Goal: Book appointment/travel/reservation

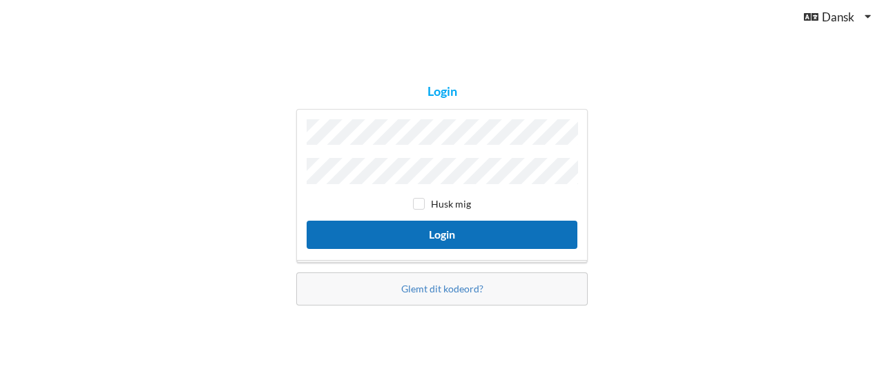
click at [449, 235] on button "Login" at bounding box center [441, 235] width 271 height 28
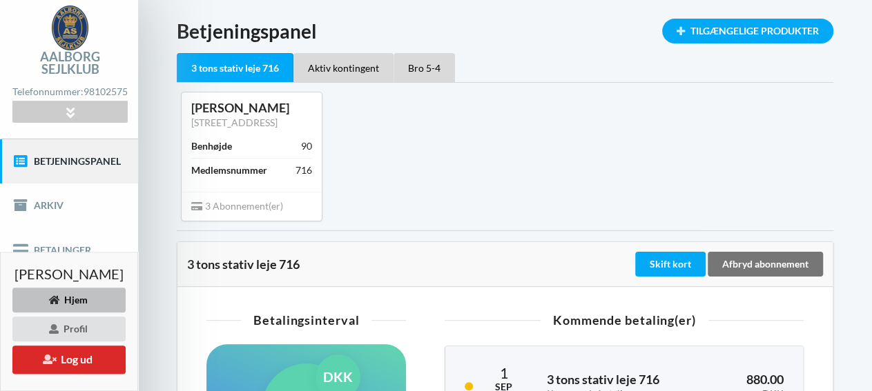
scroll to position [55, 0]
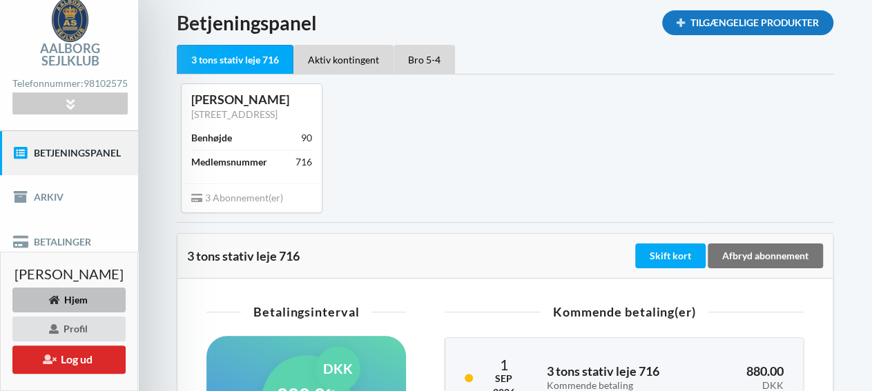
click at [738, 29] on div "Tilgængelige Produkter" at bounding box center [747, 22] width 171 height 25
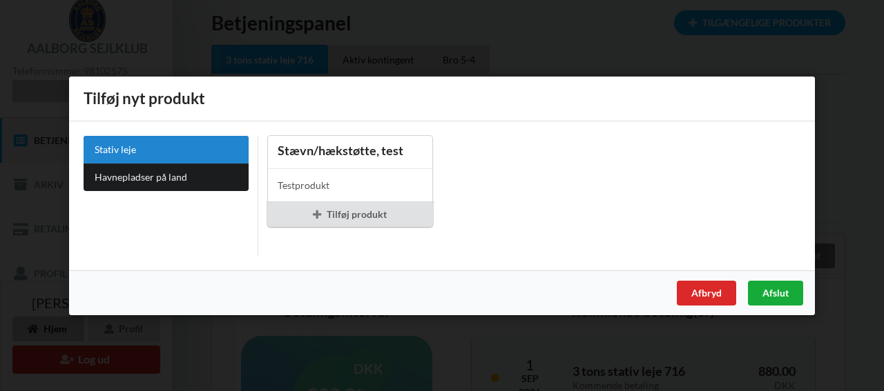
click at [777, 293] on div "Afslut" at bounding box center [775, 292] width 55 height 25
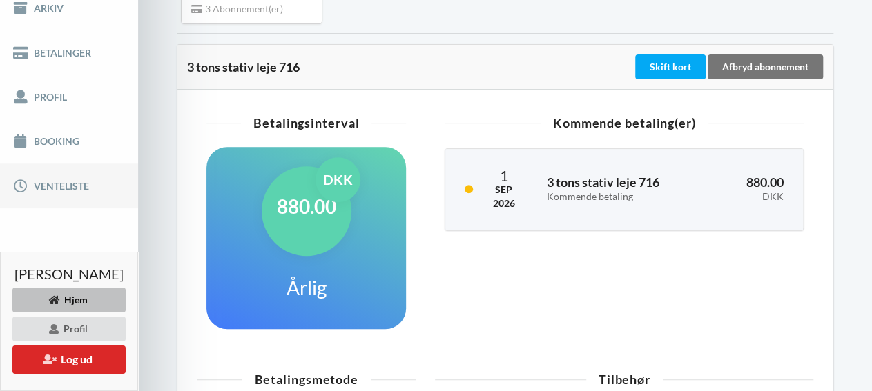
scroll to position [246, 0]
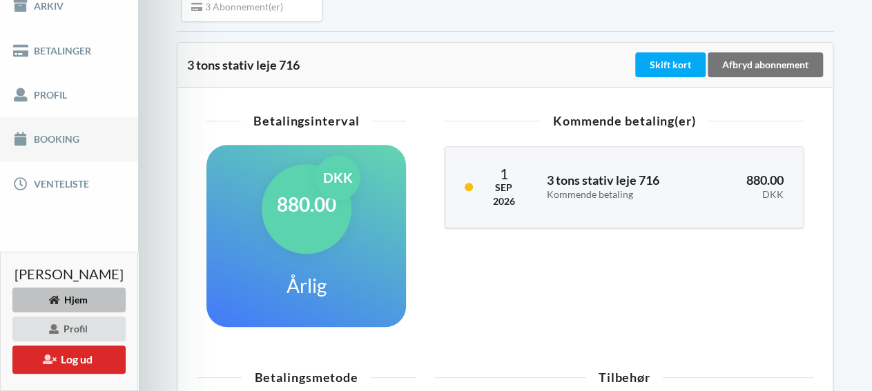
click at [67, 129] on link "Booking" at bounding box center [69, 139] width 138 height 44
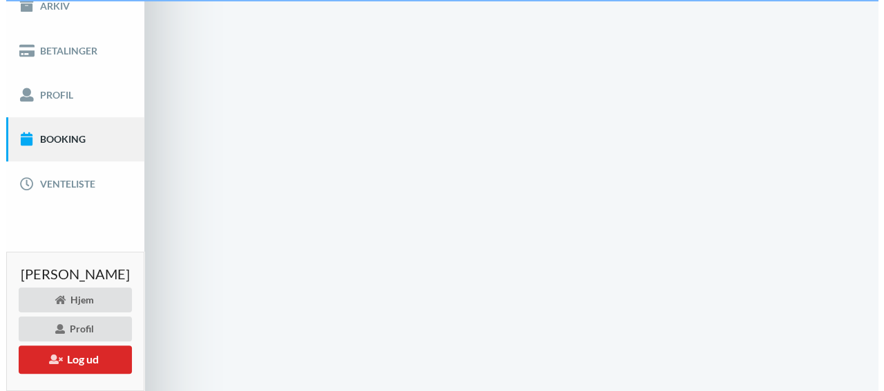
scroll to position [48, 0]
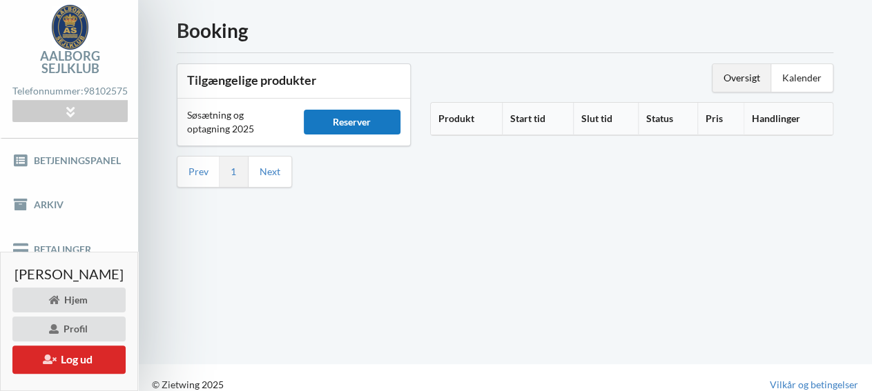
click at [384, 121] on div "Reserver" at bounding box center [352, 122] width 97 height 25
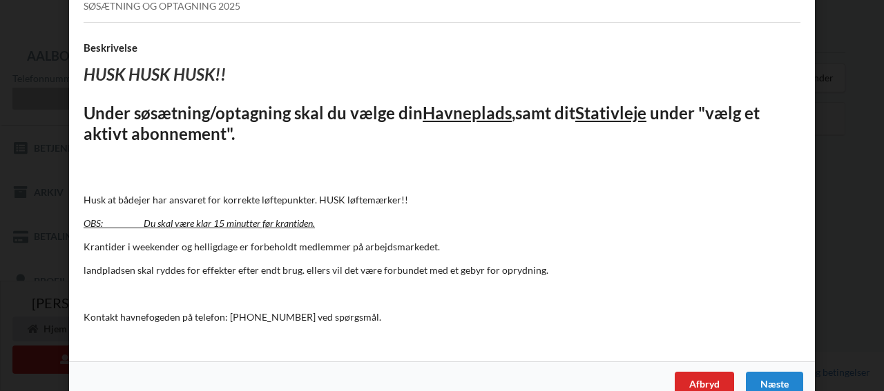
scroll to position [137, 0]
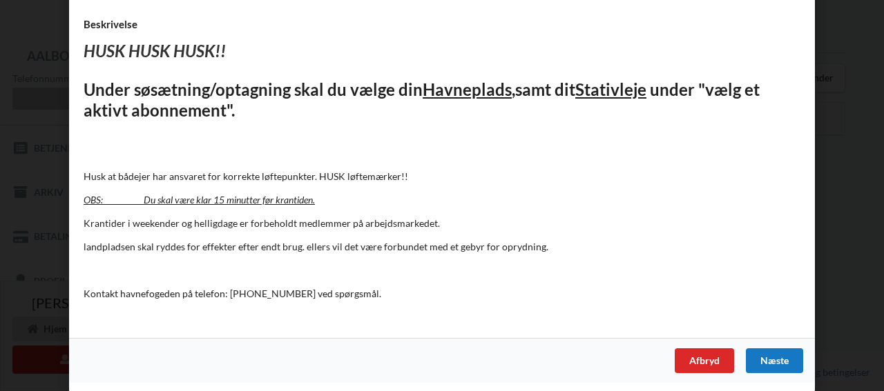
click at [763, 358] on div "Næste" at bounding box center [773, 361] width 57 height 25
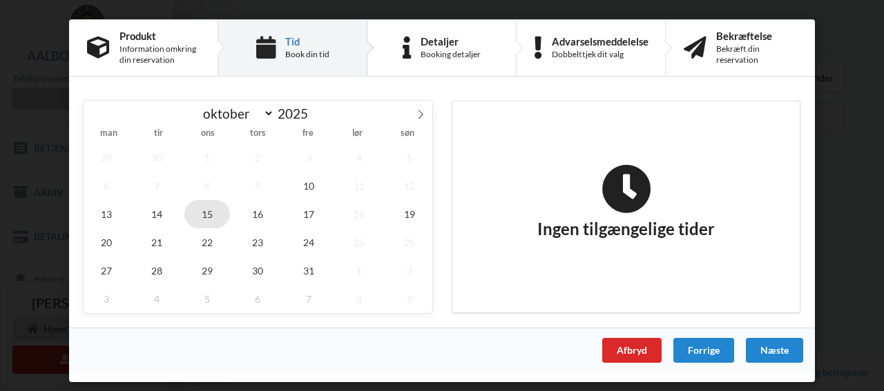
click at [205, 215] on span "15" at bounding box center [207, 214] width 46 height 28
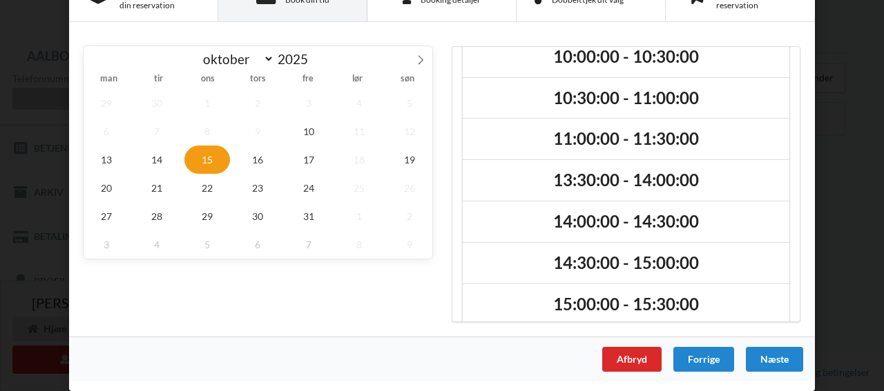
scroll to position [0, 0]
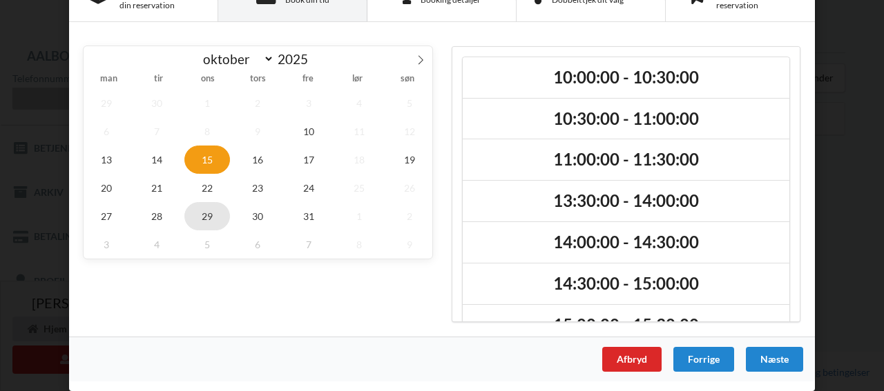
click at [202, 231] on span "29" at bounding box center [207, 216] width 46 height 28
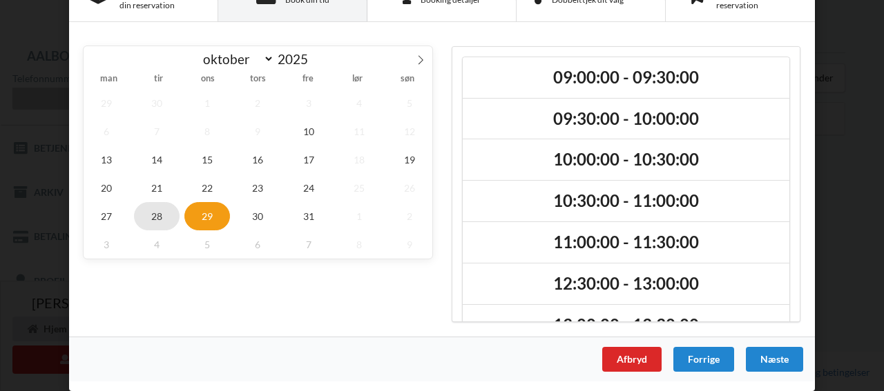
click at [151, 231] on span "28" at bounding box center [157, 216] width 46 height 28
click at [99, 231] on span "27" at bounding box center [107, 216] width 46 height 28
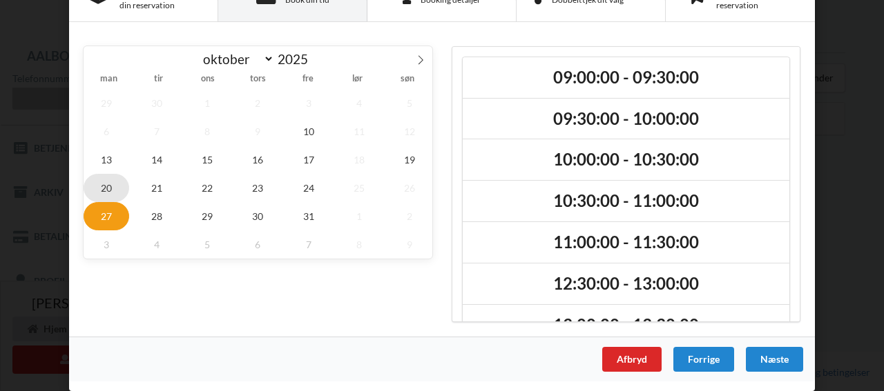
click at [101, 202] on span "20" at bounding box center [107, 188] width 46 height 28
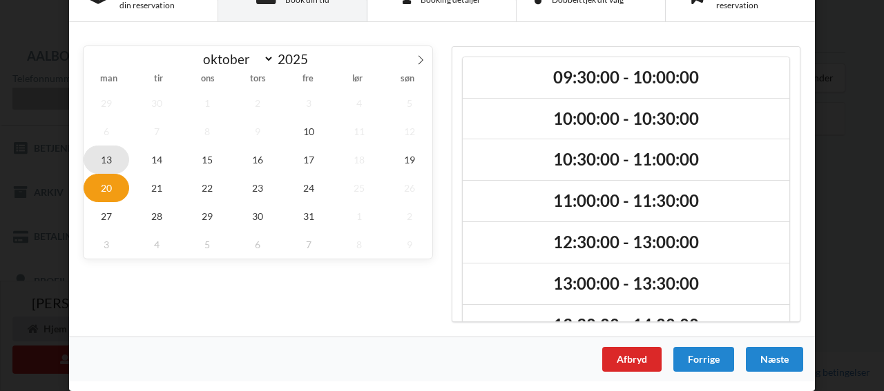
click at [104, 174] on span "13" at bounding box center [107, 160] width 46 height 28
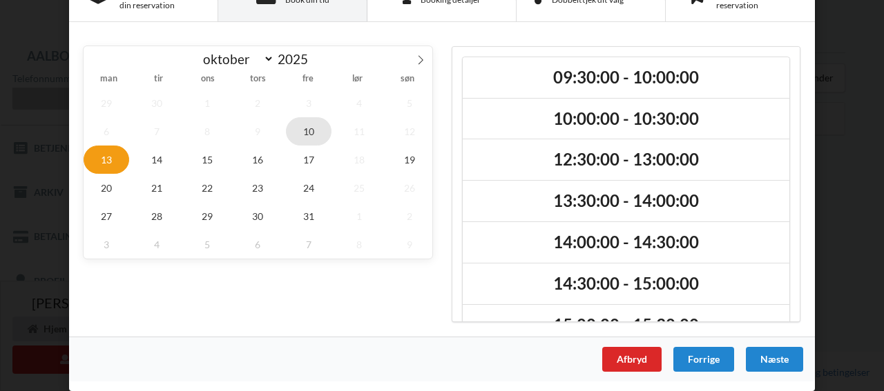
click at [302, 146] on span "10" at bounding box center [309, 131] width 46 height 28
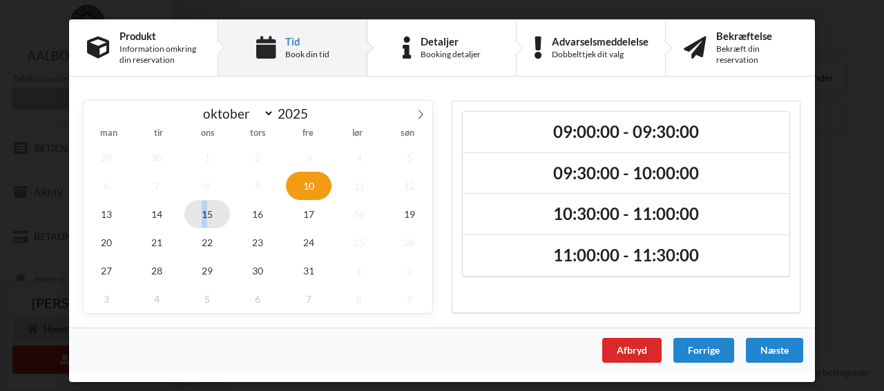
click at [205, 214] on span "15" at bounding box center [207, 214] width 46 height 28
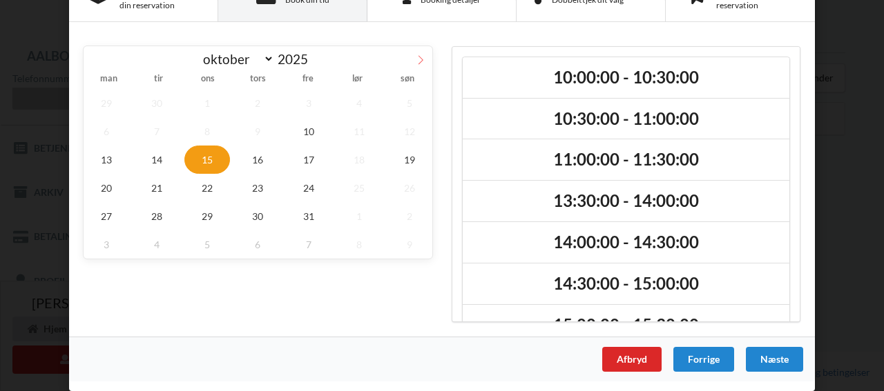
click at [417, 65] on icon at bounding box center [421, 60] width 10 height 10
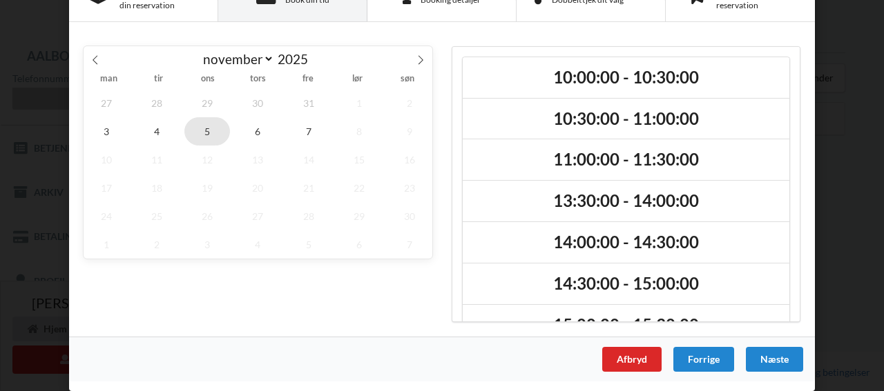
click at [202, 146] on span "5" at bounding box center [207, 131] width 46 height 28
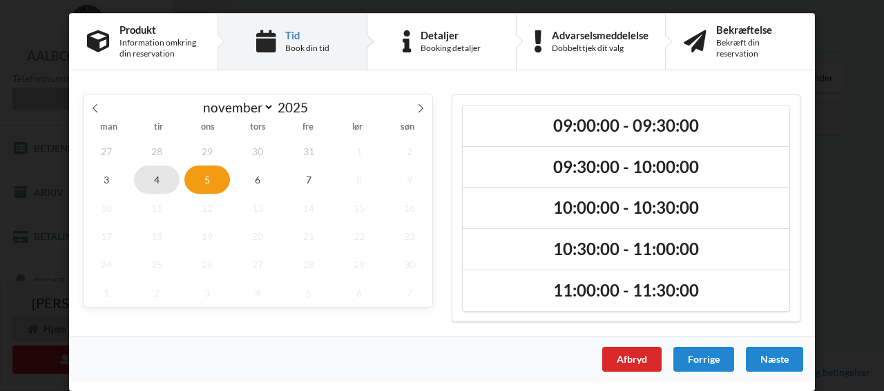
click at [148, 186] on span "4" at bounding box center [157, 180] width 46 height 28
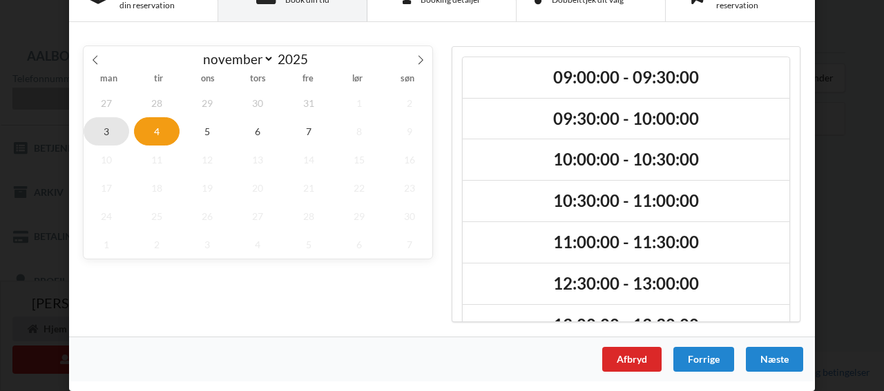
click at [100, 146] on span "3" at bounding box center [107, 131] width 46 height 28
click at [90, 65] on icon at bounding box center [95, 60] width 10 height 10
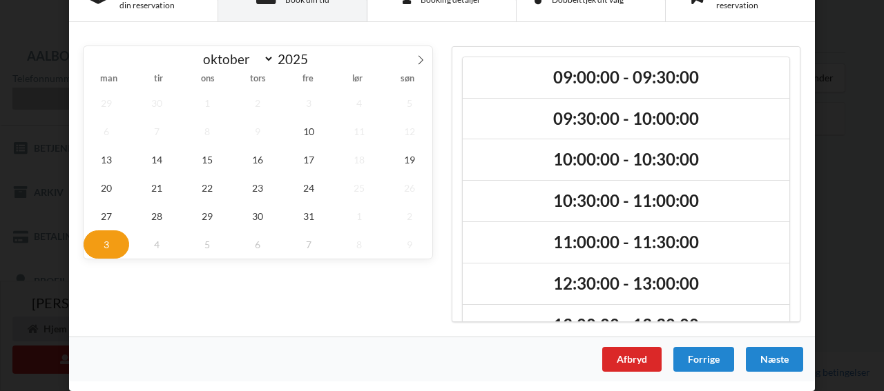
select select "9"
click at [404, 174] on span "19" at bounding box center [410, 160] width 46 height 28
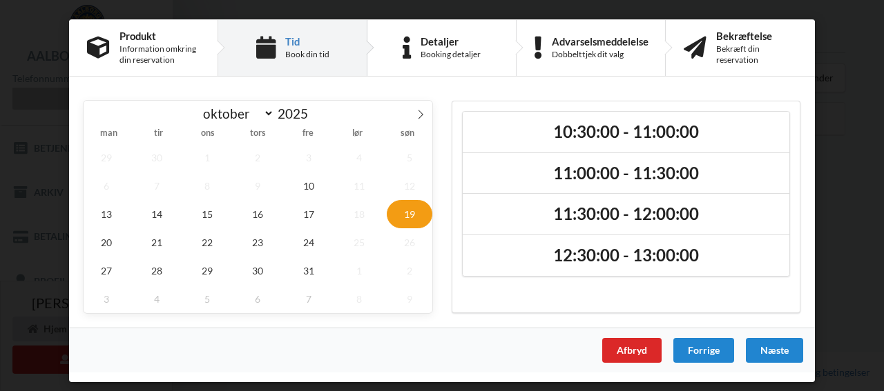
click at [413, 213] on span "19" at bounding box center [410, 214] width 46 height 28
click at [306, 215] on span "17" at bounding box center [309, 214] width 46 height 28
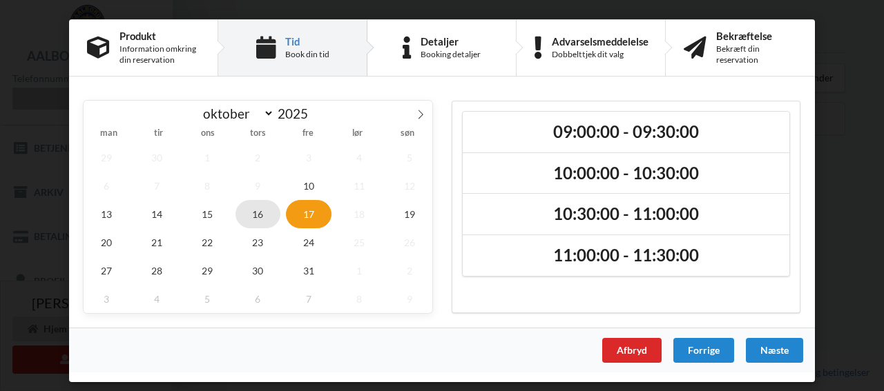
click at [260, 213] on span "16" at bounding box center [258, 214] width 46 height 28
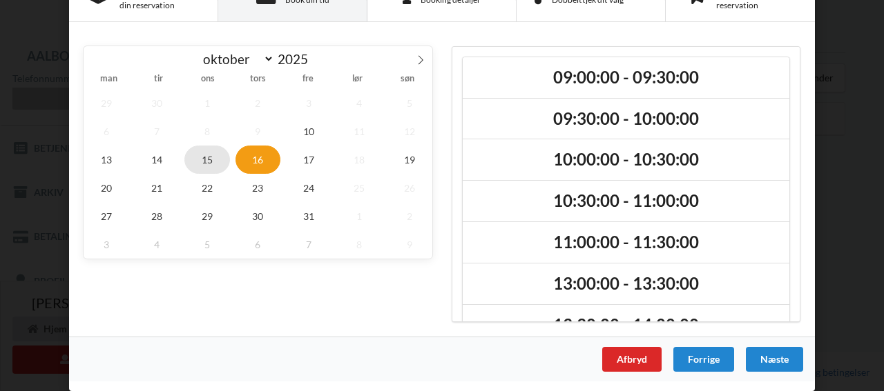
click at [204, 174] on span "15" at bounding box center [207, 160] width 46 height 28
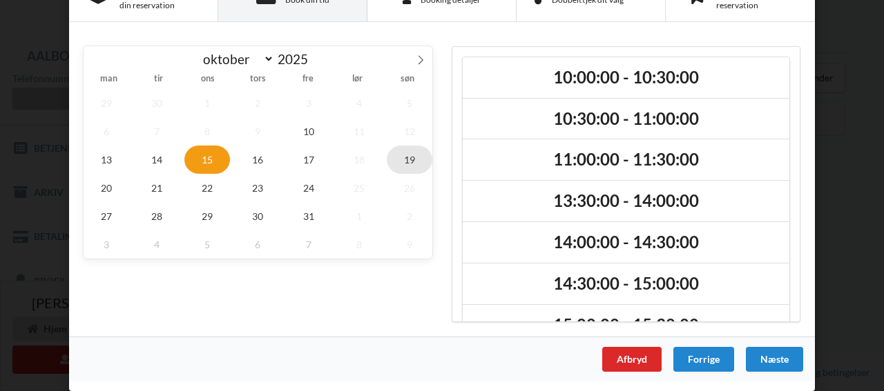
click at [409, 174] on span "19" at bounding box center [410, 160] width 46 height 28
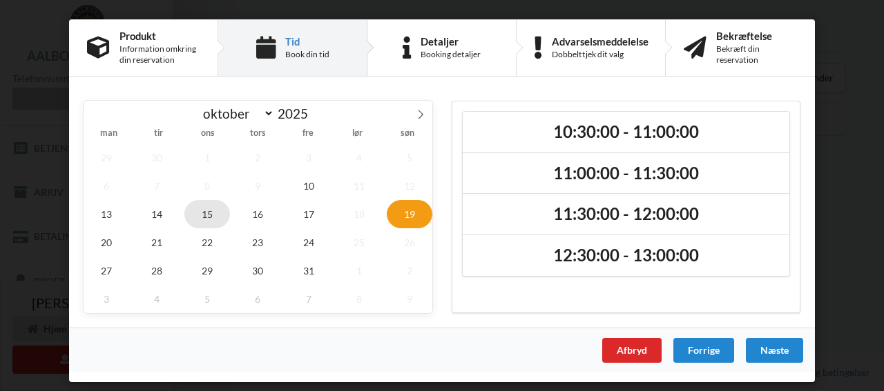
click at [209, 215] on span "15" at bounding box center [207, 214] width 46 height 28
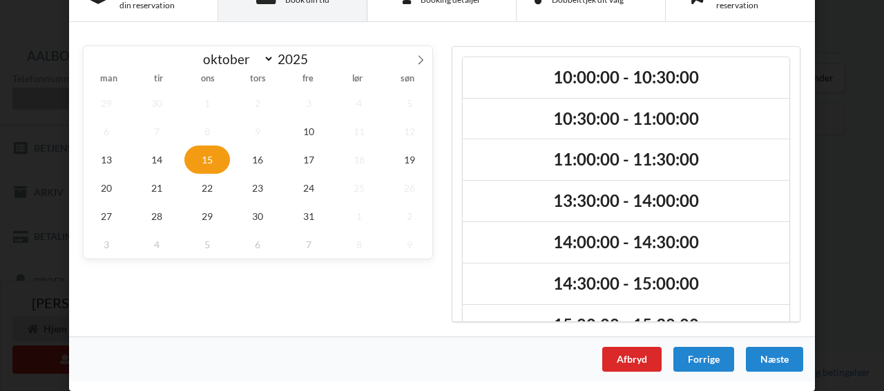
drag, startPoint x: 447, startPoint y: 220, endPoint x: 454, endPoint y: 215, distance: 8.8
click at [451, 220] on div "10:00:00 - 10:30:00 10:30:00 - 11:00:00 11:00:00 - 11:30:00 13:30:00 - 14:00:00…" at bounding box center [625, 184] width 349 height 276
click at [300, 146] on span "10" at bounding box center [309, 131] width 46 height 28
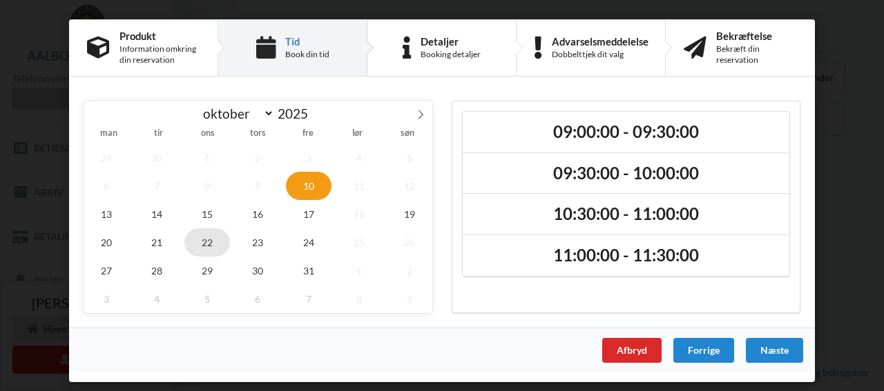
click at [207, 245] on span "22" at bounding box center [207, 242] width 46 height 28
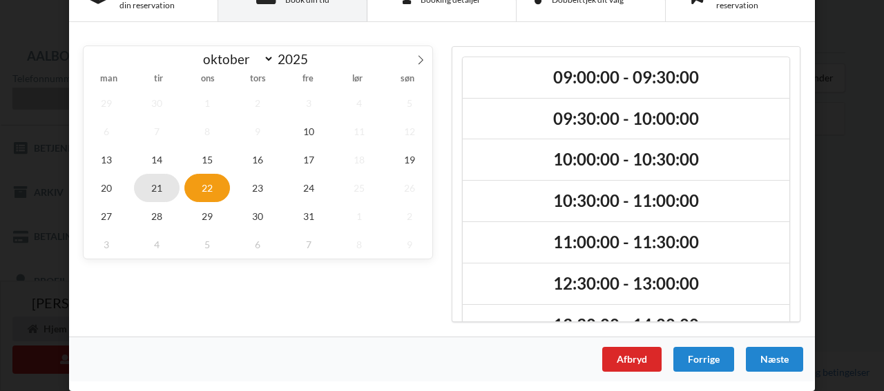
click at [157, 202] on span "21" at bounding box center [157, 188] width 46 height 28
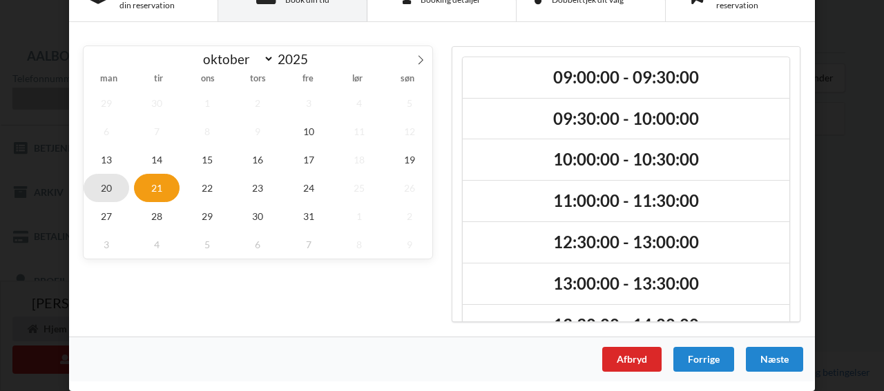
click at [107, 202] on span "20" at bounding box center [107, 188] width 46 height 28
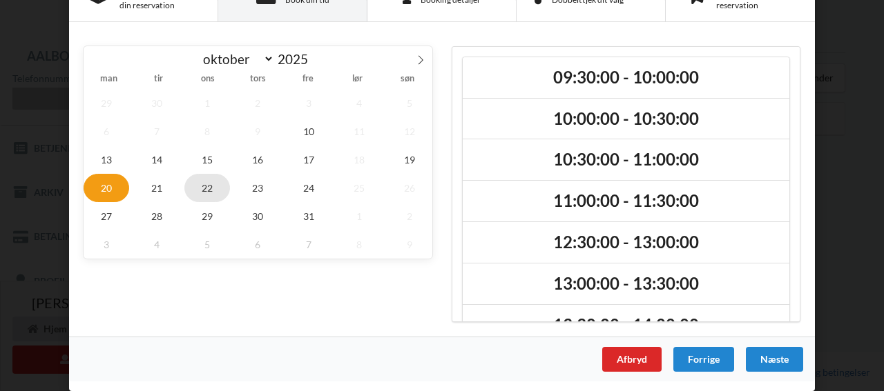
click at [204, 202] on span "22" at bounding box center [207, 188] width 46 height 28
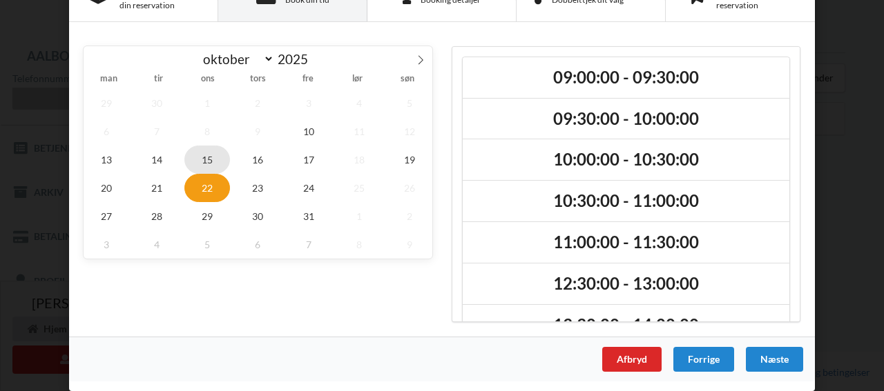
click at [201, 174] on span "15" at bounding box center [207, 160] width 46 height 28
click at [422, 329] on div "[DATE] oktober november [DATE] man tir ons tors fre lør søn 29 30 1 2 3 4 5 6 7…" at bounding box center [258, 184] width 368 height 295
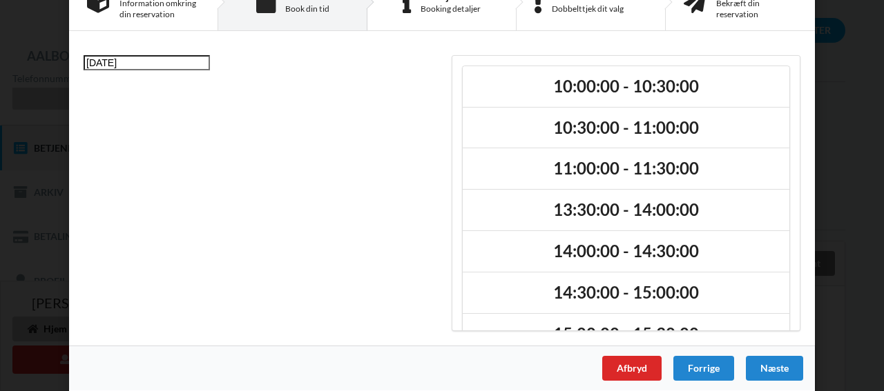
scroll to position [53, 0]
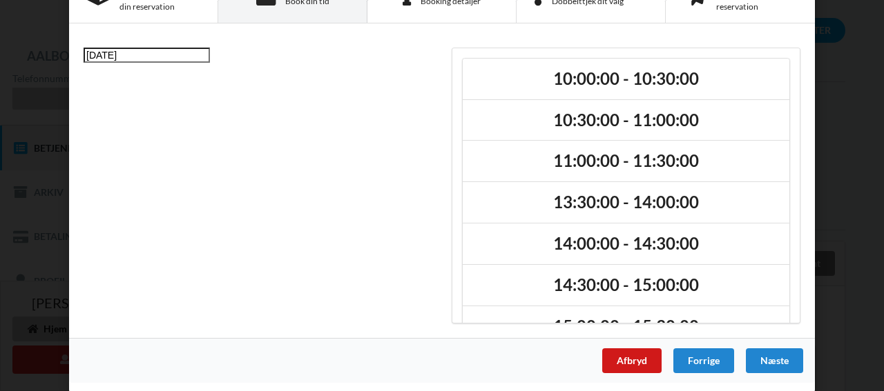
click at [625, 358] on div "Afbryd" at bounding box center [631, 361] width 59 height 25
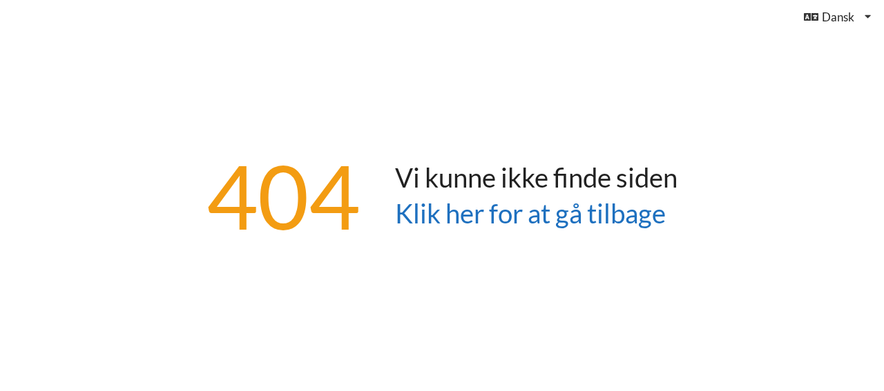
click at [469, 216] on link "Klik her for at gå tilbage" at bounding box center [530, 213] width 271 height 32
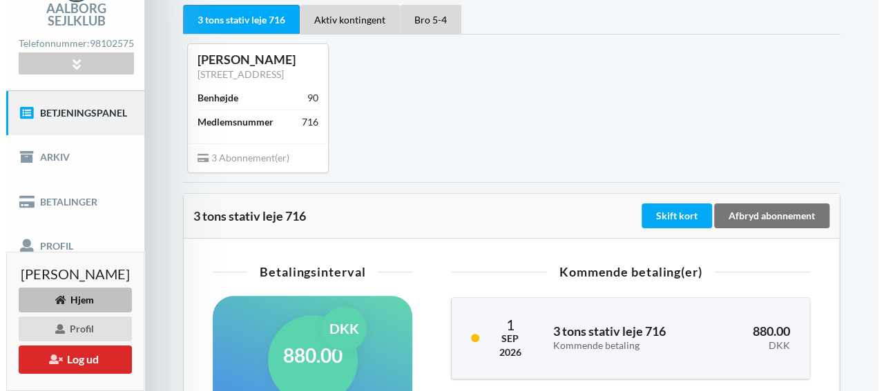
scroll to position [95, 0]
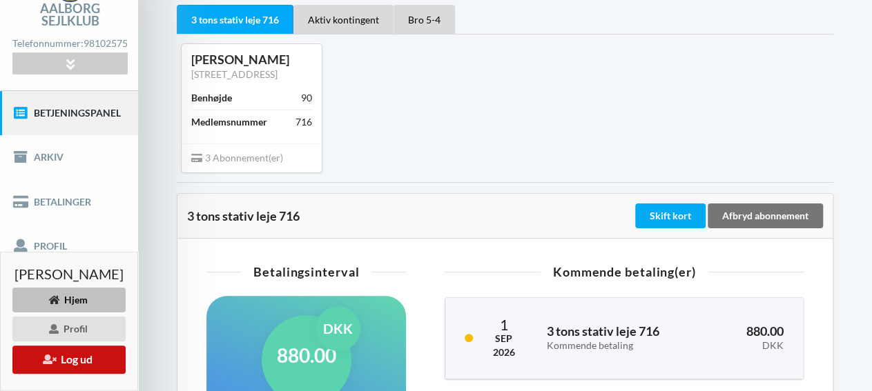
click at [98, 360] on button "Log ud" at bounding box center [68, 360] width 113 height 28
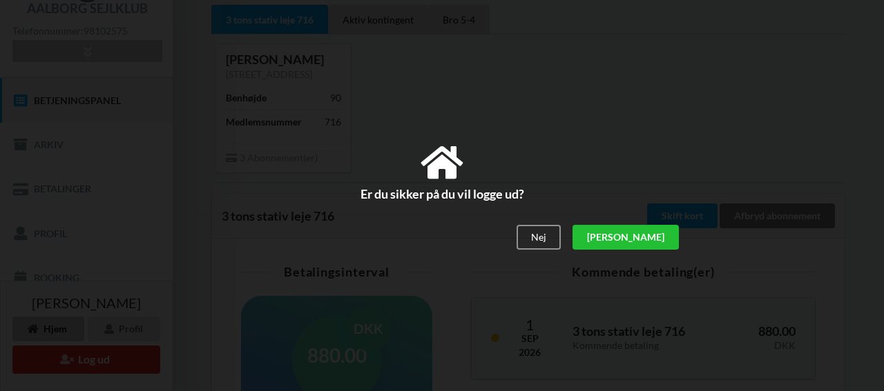
click at [662, 238] on div "[PERSON_NAME]" at bounding box center [625, 237] width 106 height 25
